Goal: Transaction & Acquisition: Purchase product/service

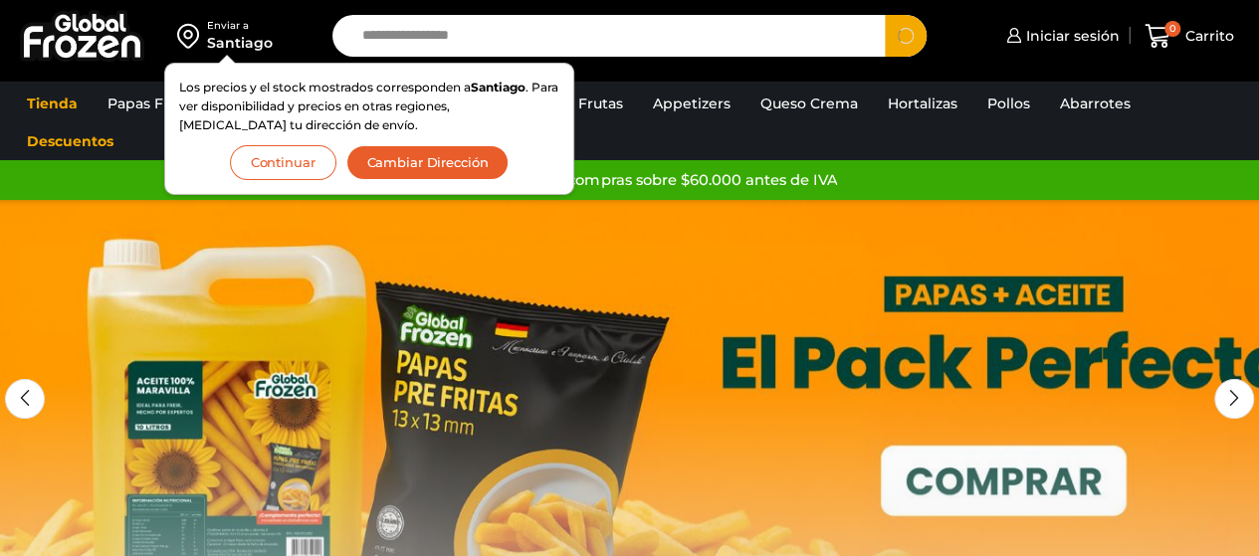
type input "**********"
click at [885, 15] on button "Search" at bounding box center [906, 36] width 42 height 42
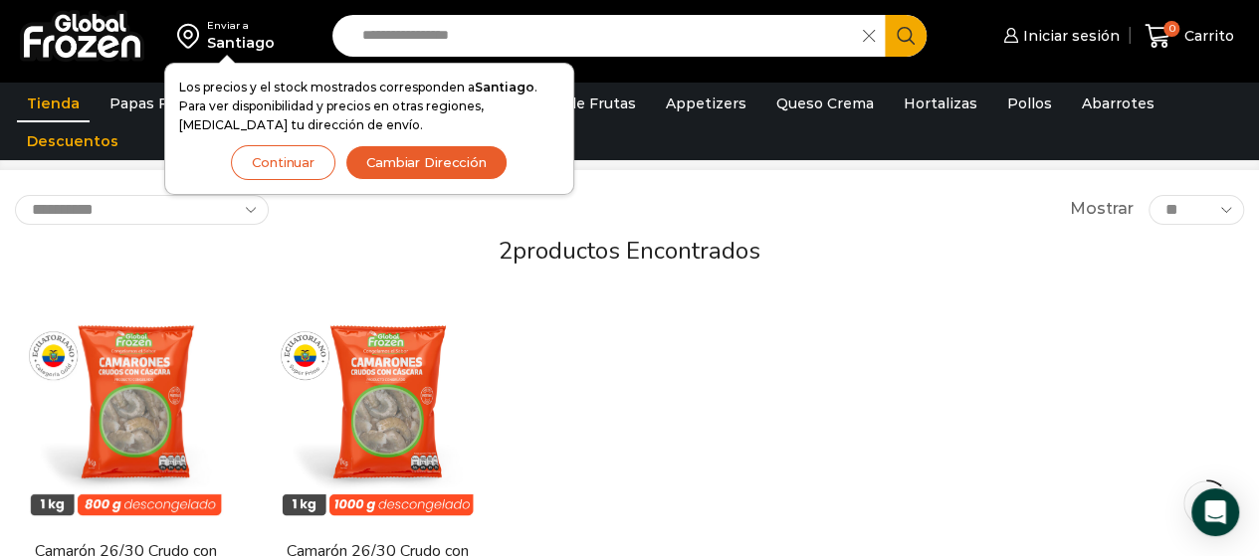
scroll to position [199, 0]
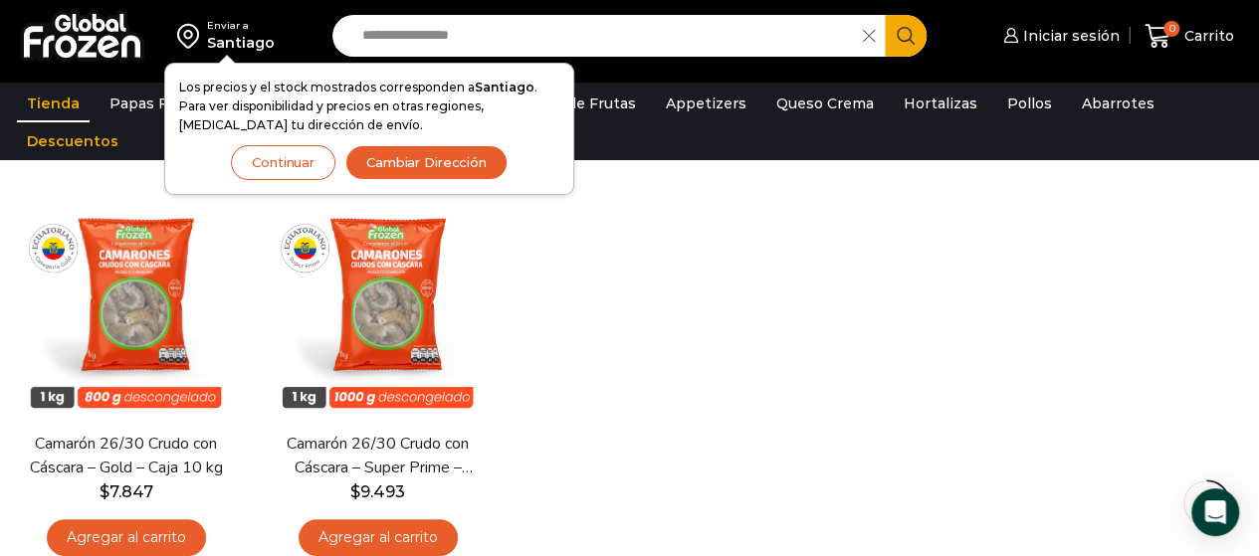
drag, startPoint x: 285, startPoint y: 158, endPoint x: 378, endPoint y: 160, distance: 93.5
click at [285, 156] on button "Continuar" at bounding box center [283, 162] width 104 height 35
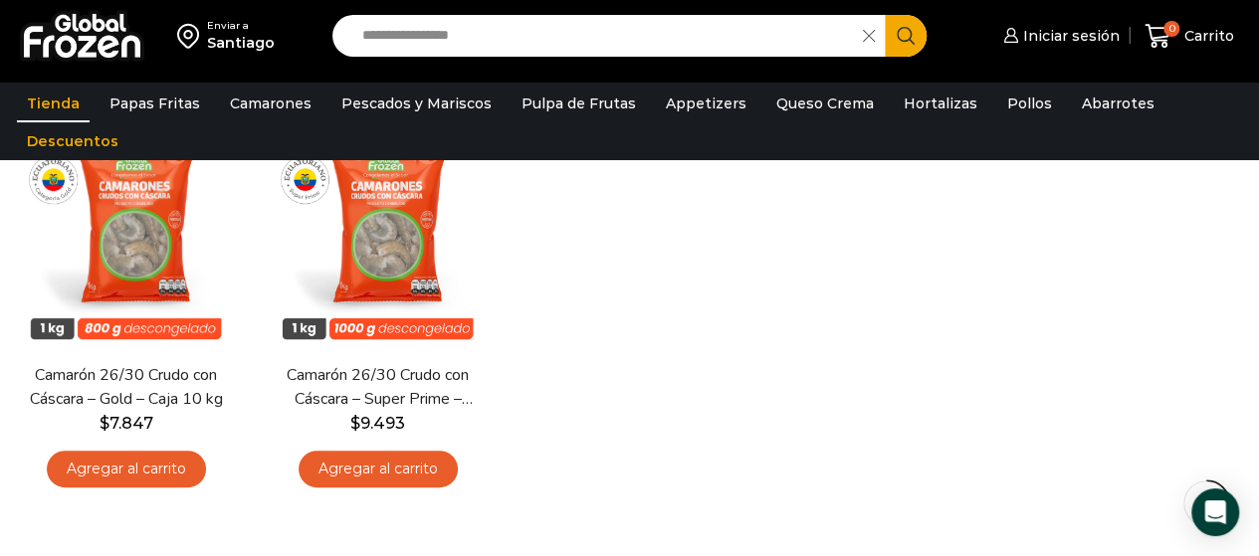
scroll to position [298, 0]
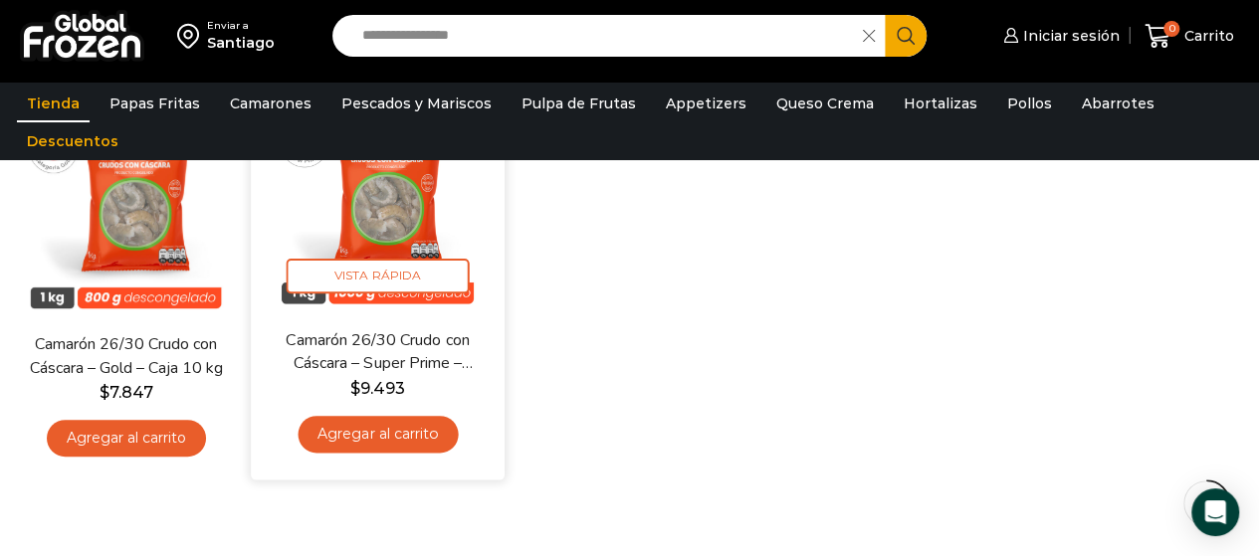
click at [389, 417] on link "Agregar al carrito" at bounding box center [377, 434] width 160 height 37
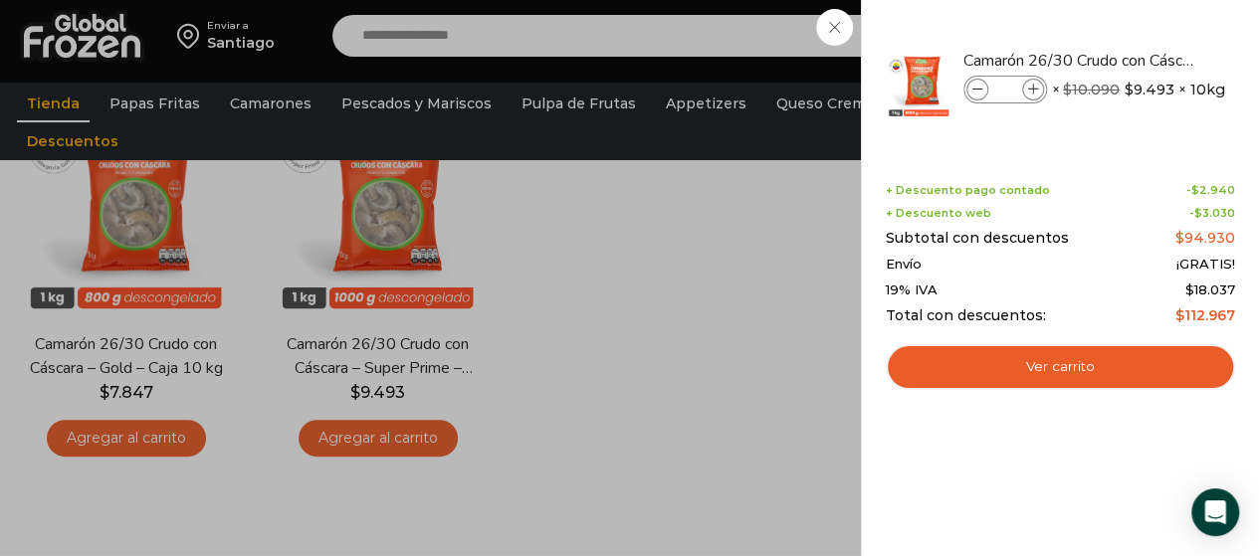
click at [1139, 21] on div "1 Carrito 1 1 Shopping Cart *" at bounding box center [1188, 36] width 99 height 47
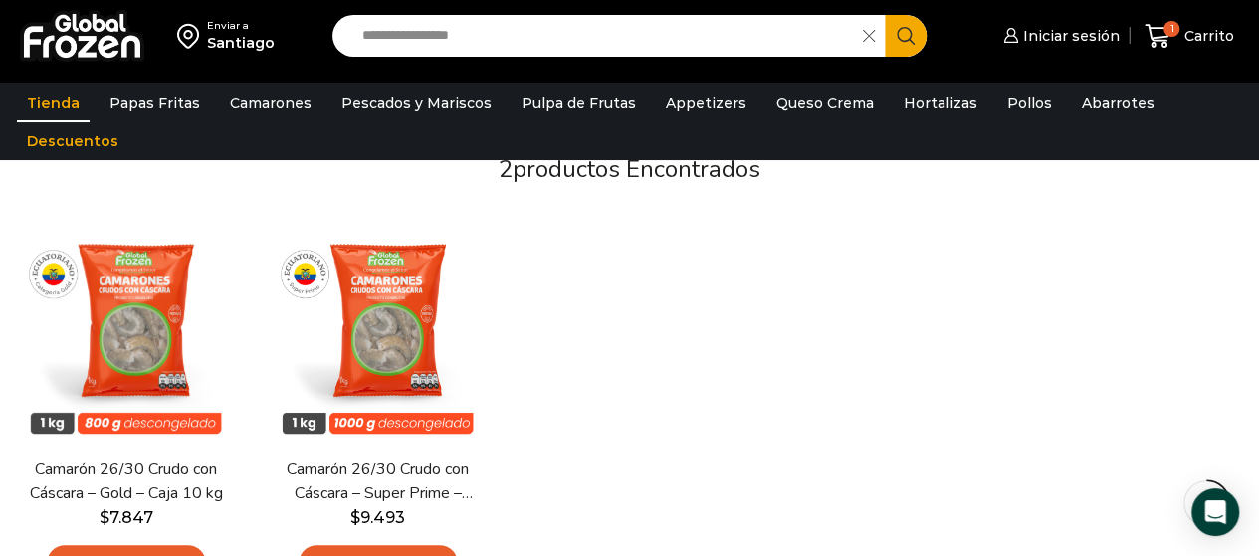
scroll to position [199, 0]
